Goal: Navigation & Orientation: Find specific page/section

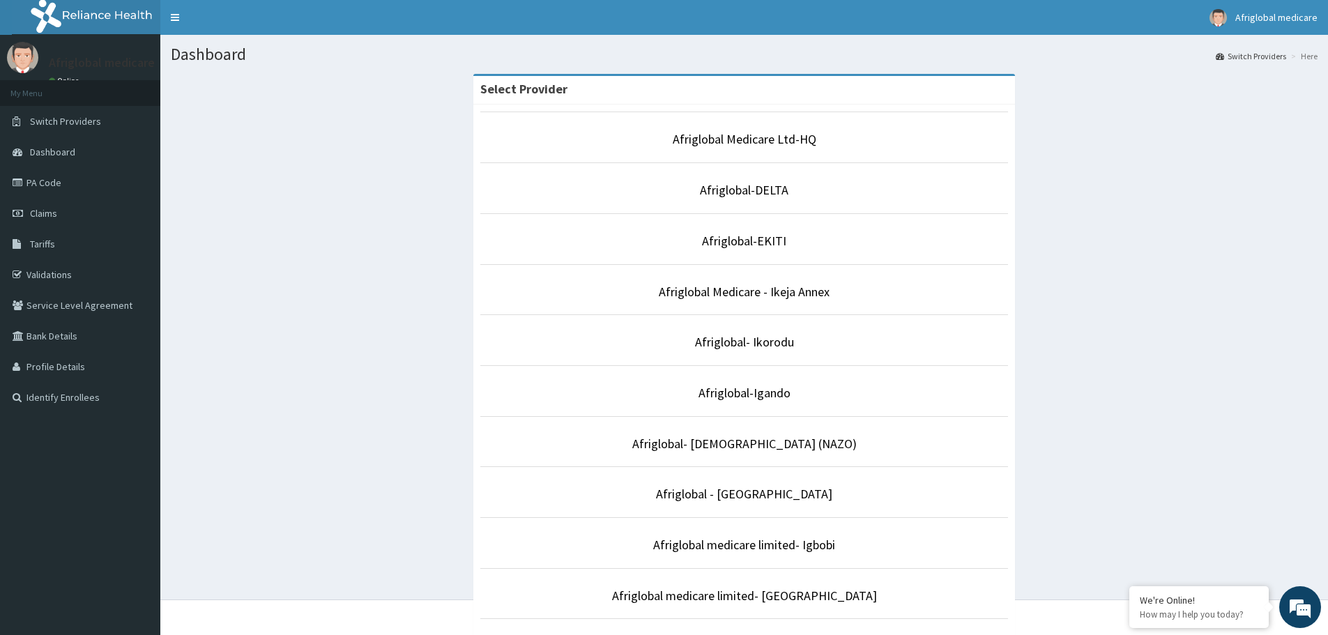
click at [758, 594] on link "Afriglobal medicare limited- [GEOGRAPHIC_DATA]" at bounding box center [744, 596] width 265 height 16
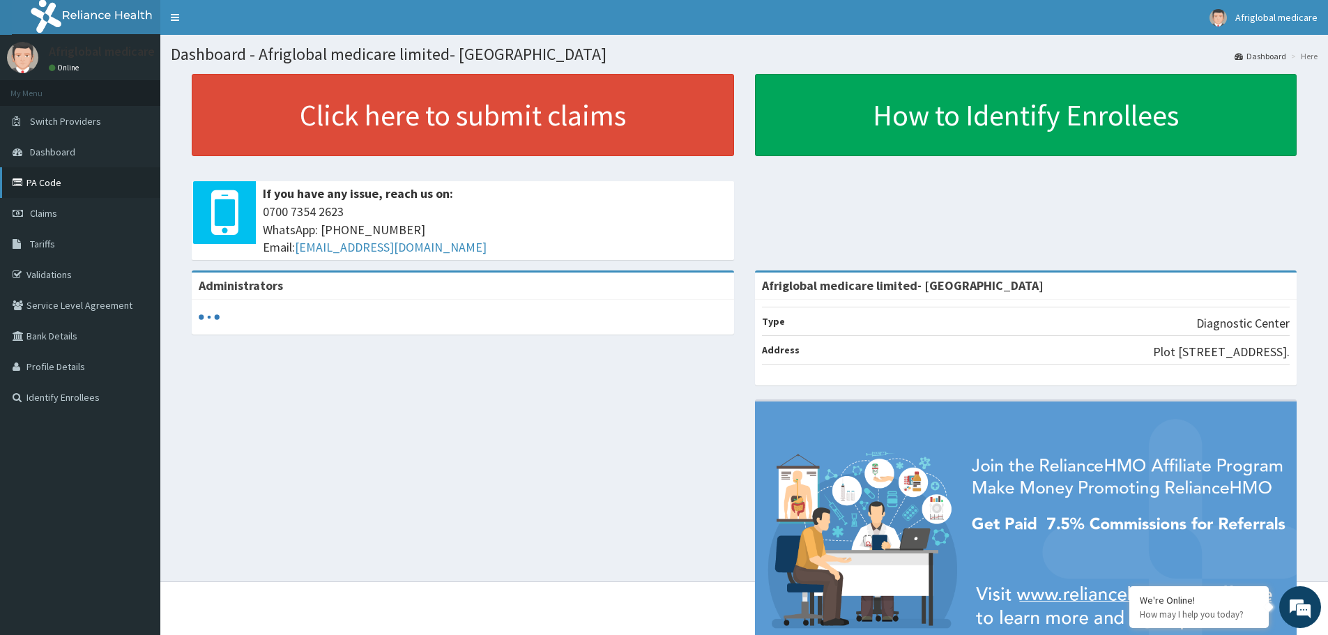
click at [55, 185] on link "PA Code" at bounding box center [80, 182] width 160 height 31
